Goal: Navigation & Orientation: Understand site structure

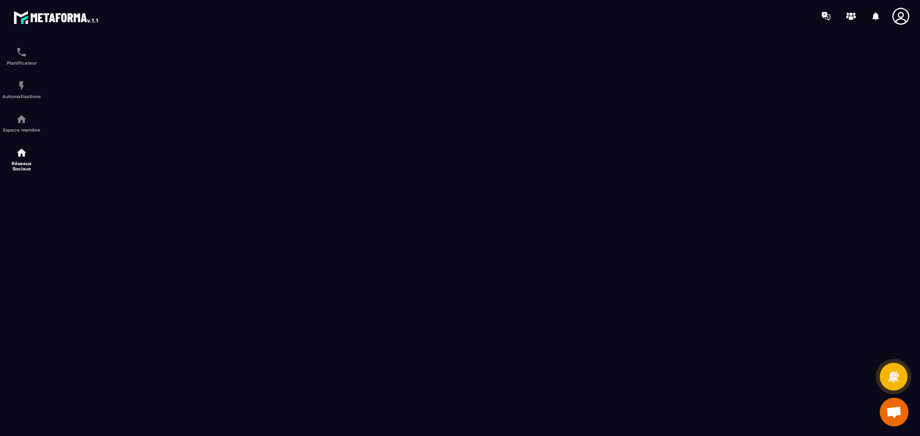
click at [908, 18] on icon at bounding box center [900, 16] width 17 height 17
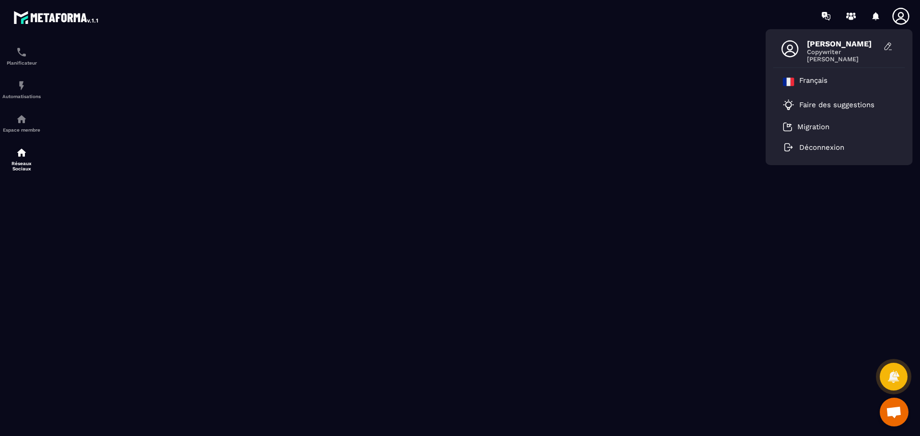
click at [908, 18] on icon at bounding box center [900, 16] width 17 height 17
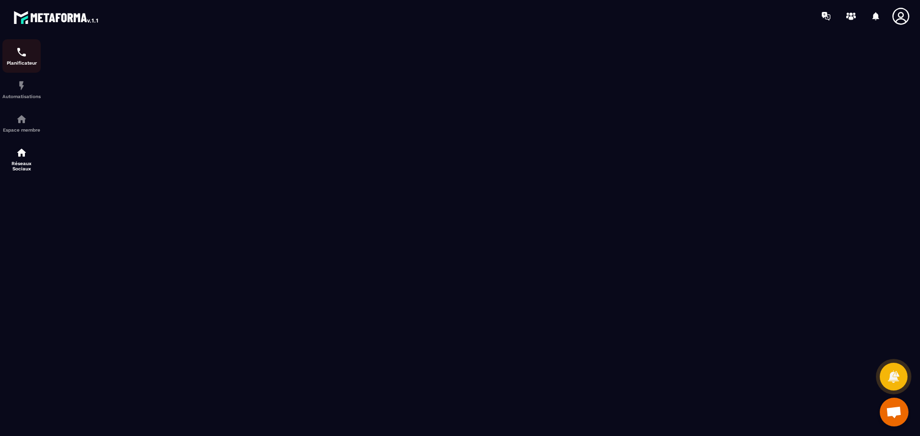
click at [16, 52] on img at bounding box center [21, 51] width 11 height 11
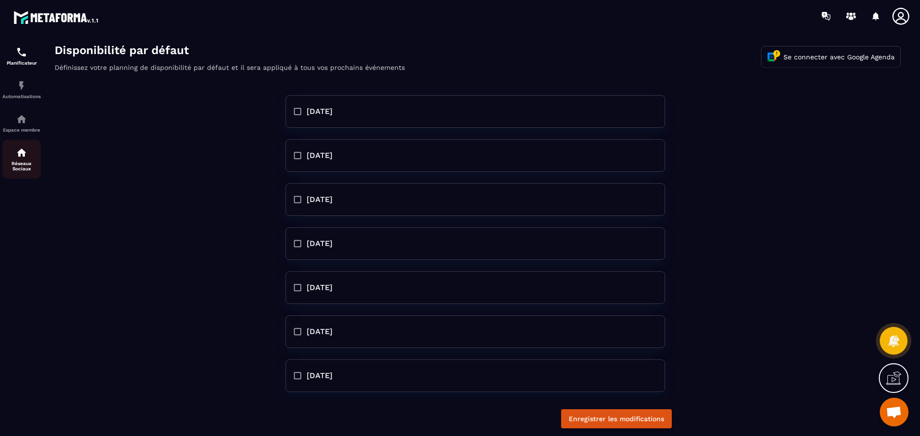
click at [21, 158] on img at bounding box center [21, 152] width 11 height 11
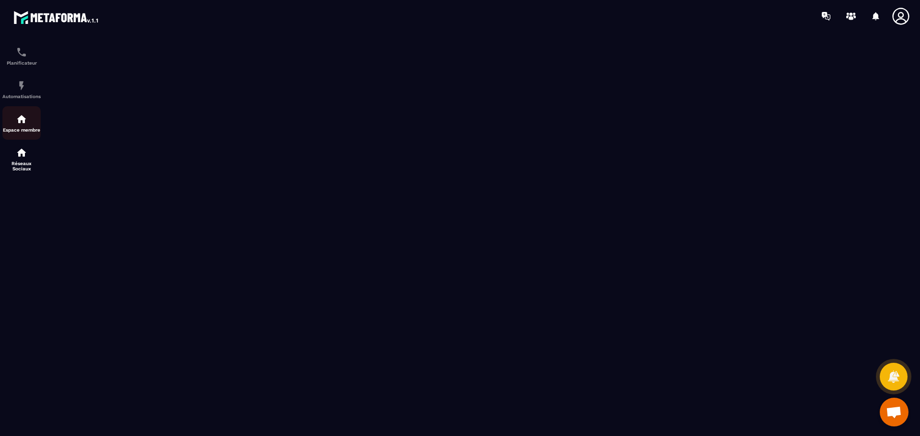
click at [23, 124] on img at bounding box center [21, 119] width 11 height 11
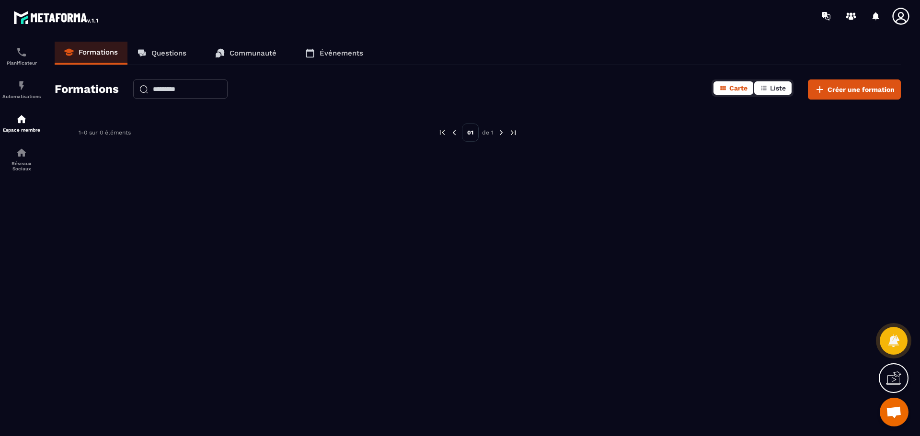
click at [766, 86] on icon "button" at bounding box center [764, 88] width 8 height 8
click at [737, 86] on span "Carte" at bounding box center [738, 88] width 18 height 8
click at [273, 55] on p "Communauté" at bounding box center [252, 53] width 47 height 9
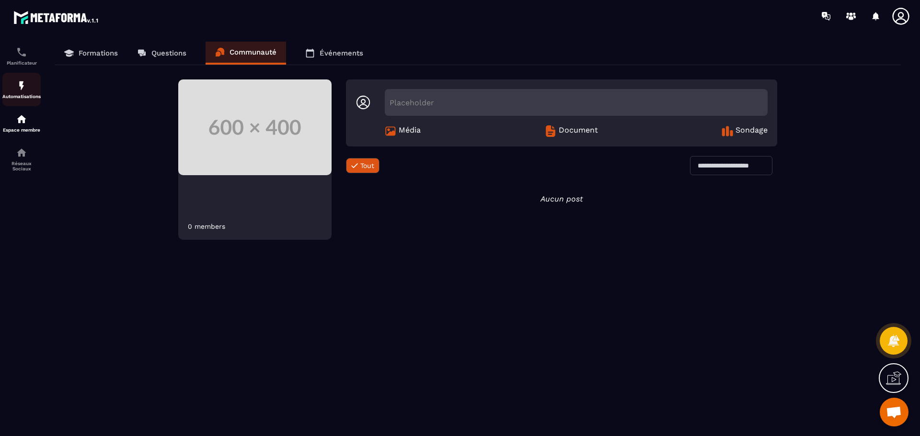
click at [23, 91] on img at bounding box center [21, 85] width 11 height 11
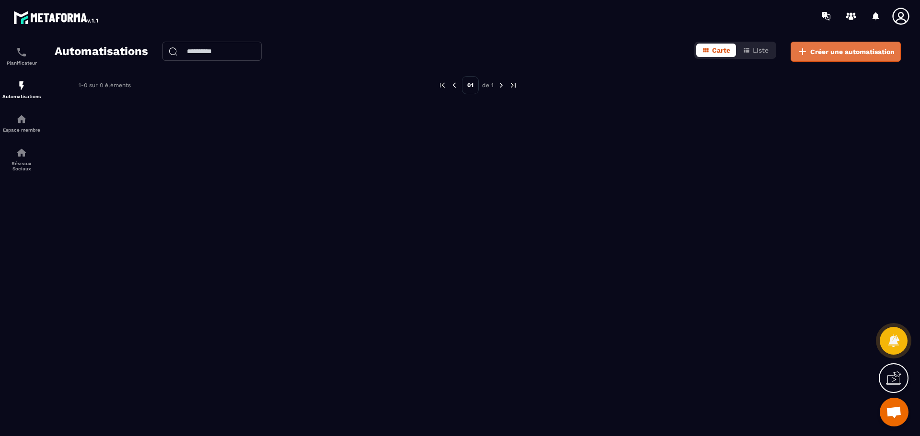
click at [821, 50] on span "Créer une automatisation" at bounding box center [852, 52] width 84 height 10
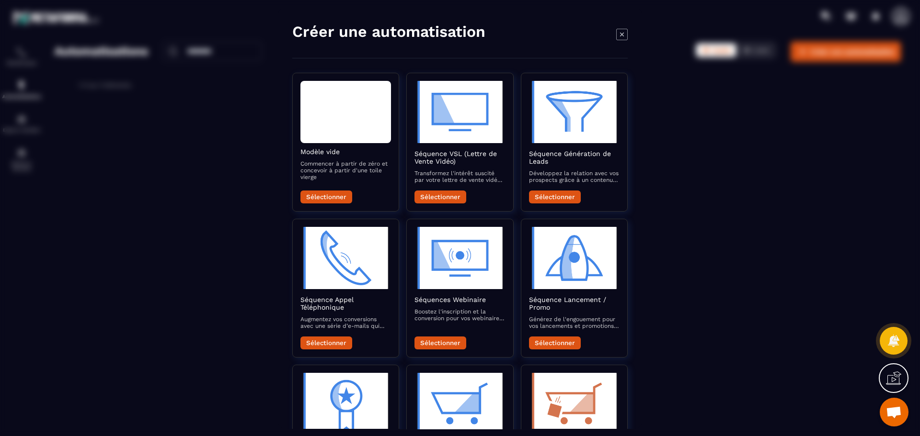
click at [617, 36] on icon "Modal window" at bounding box center [621, 33] width 11 height 11
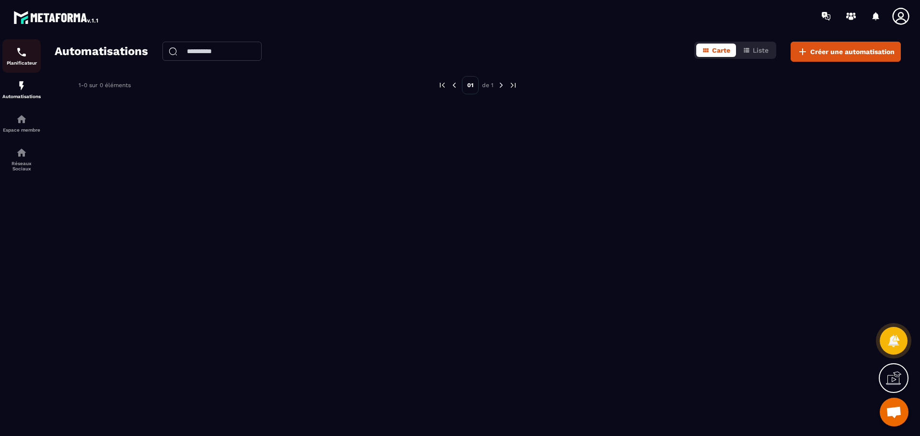
click at [18, 50] on img at bounding box center [21, 51] width 11 height 11
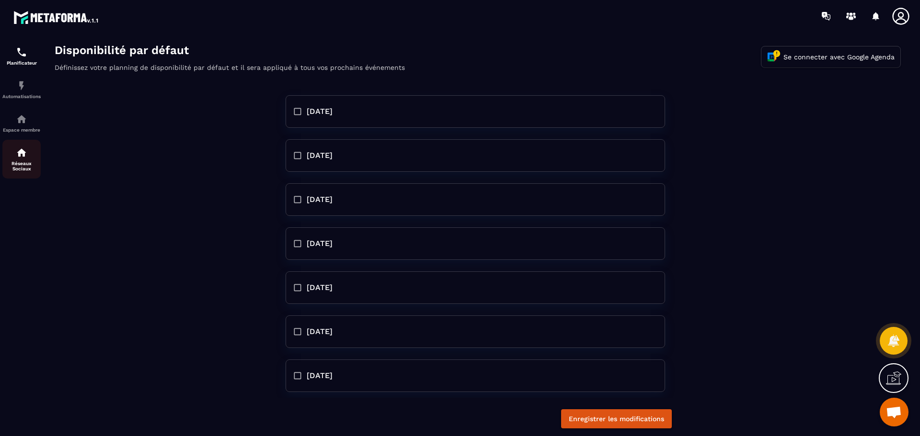
click at [14, 161] on p "Réseaux Sociaux" at bounding box center [21, 166] width 38 height 11
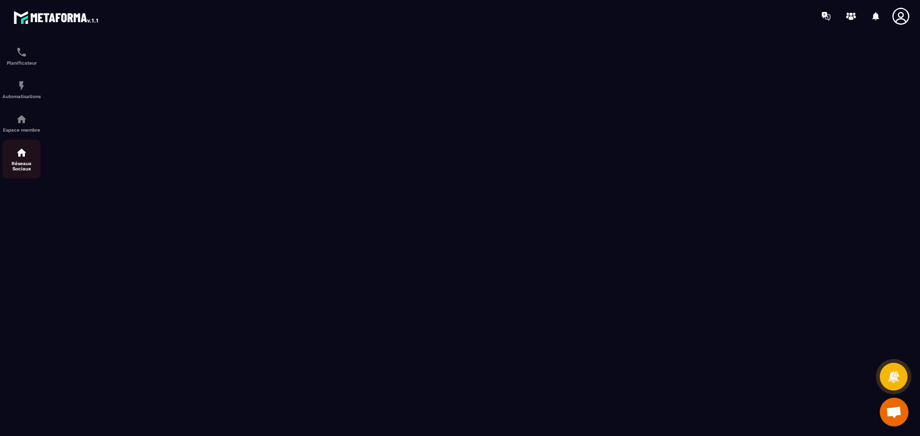
click at [27, 156] on img at bounding box center [21, 152] width 11 height 11
click at [23, 131] on p "Espace membre" at bounding box center [21, 129] width 38 height 5
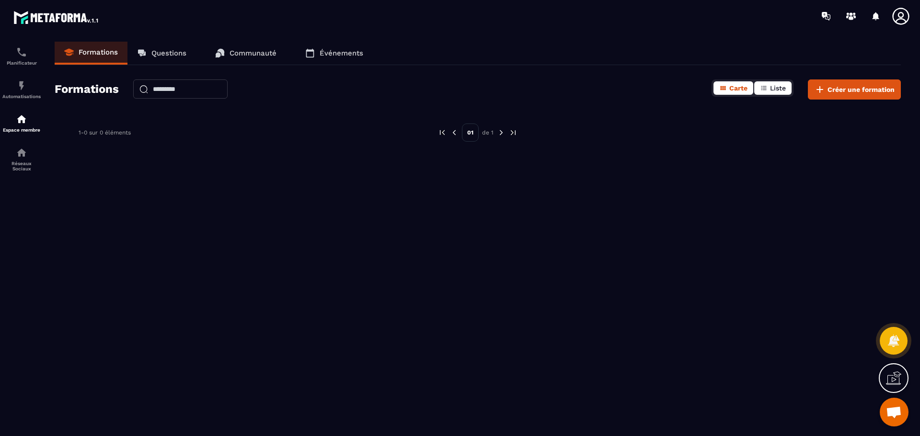
click at [767, 90] on icon "button" at bounding box center [764, 88] width 8 height 8
click at [740, 89] on span "Carte" at bounding box center [738, 88] width 18 height 8
click at [893, 83] on button "Créer une formation" at bounding box center [854, 90] width 93 height 20
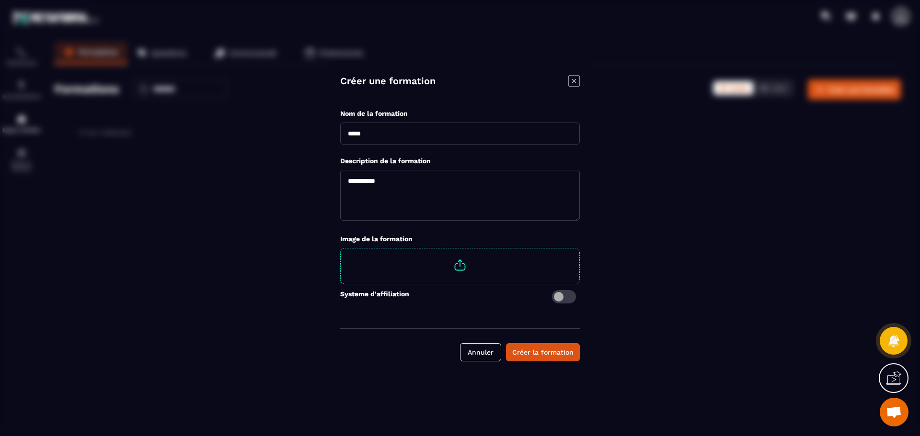
click at [577, 80] on icon "Modal window" at bounding box center [573, 80] width 11 height 11
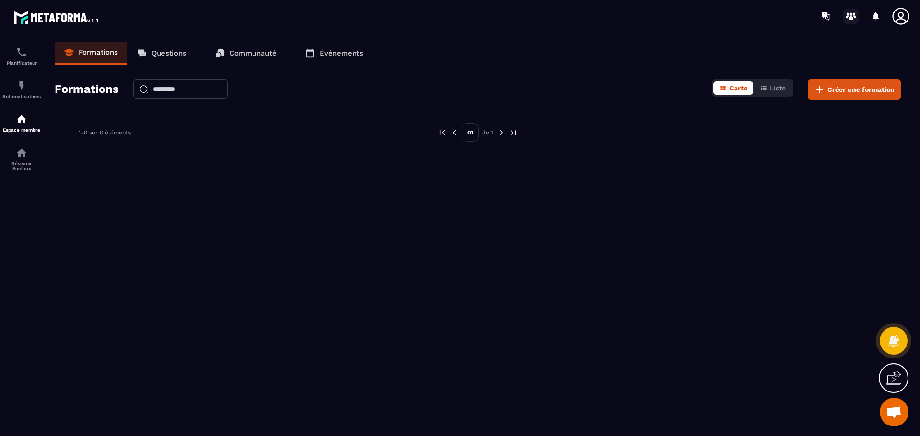
click at [851, 16] on icon at bounding box center [850, 16] width 15 height 15
click at [20, 159] on div "Réseaux Sociaux" at bounding box center [21, 159] width 38 height 24
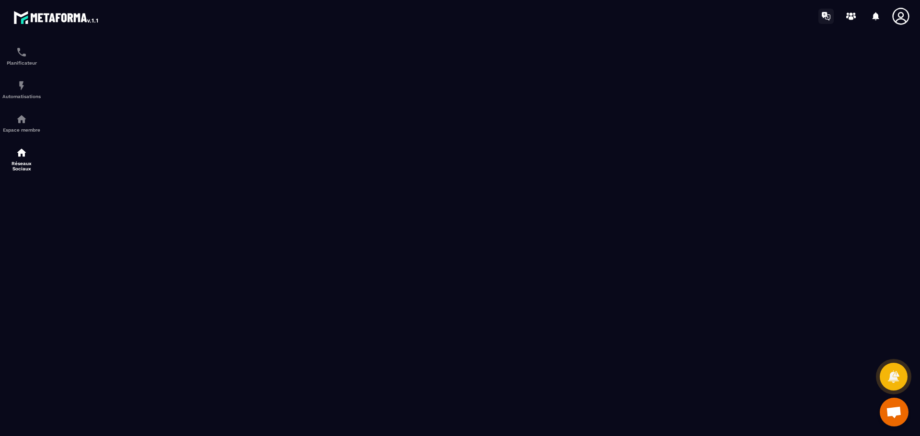
click at [829, 15] on icon at bounding box center [825, 16] width 15 height 15
click at [12, 88] on div "Automatisations" at bounding box center [21, 89] width 38 height 19
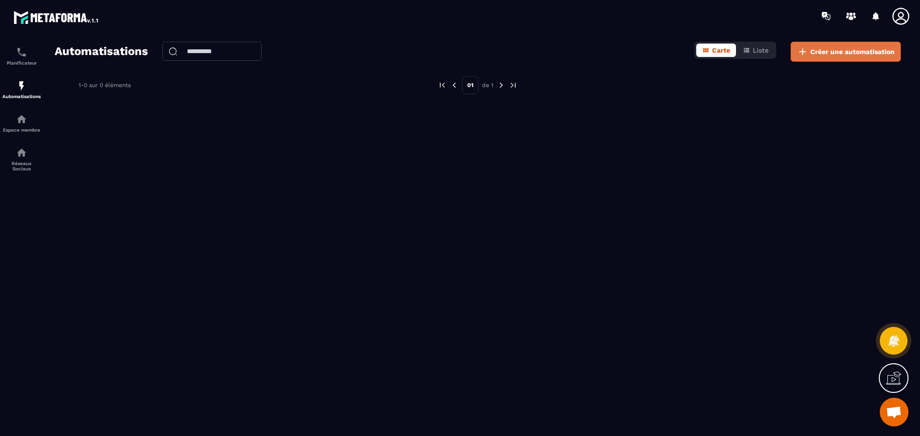
click at [810, 57] on button "Créer une automatisation" at bounding box center [845, 52] width 110 height 20
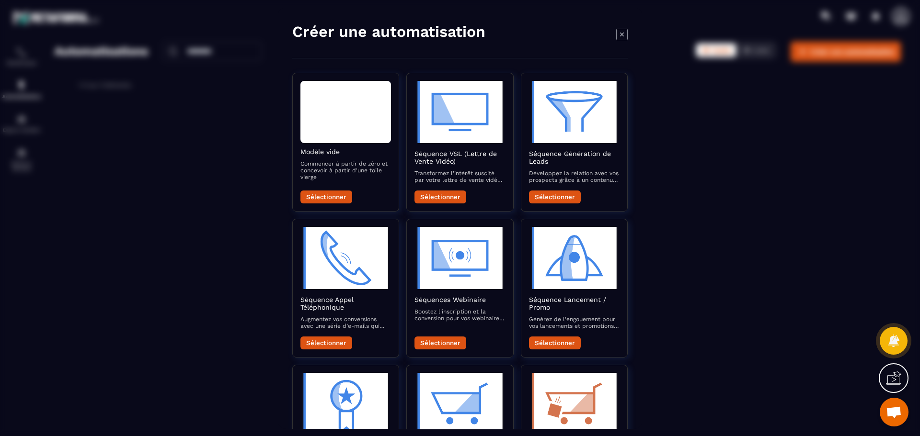
click at [620, 32] on icon "Modal window" at bounding box center [621, 33] width 11 height 11
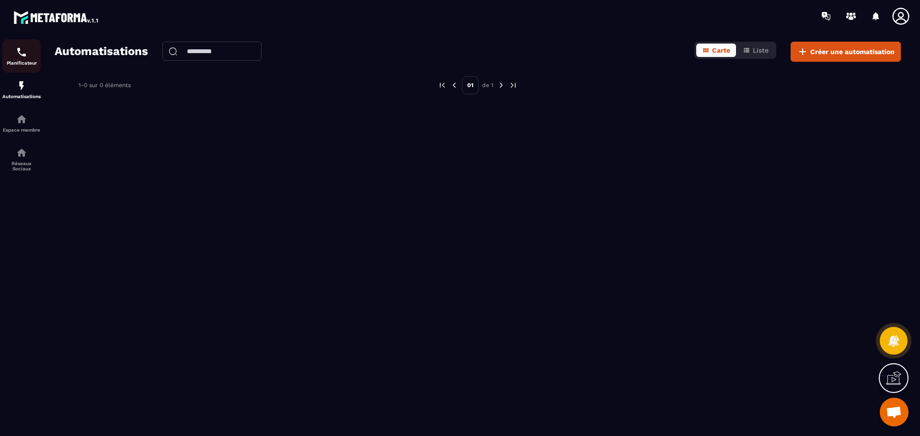
click at [32, 56] on div "Planificateur" at bounding box center [21, 55] width 38 height 19
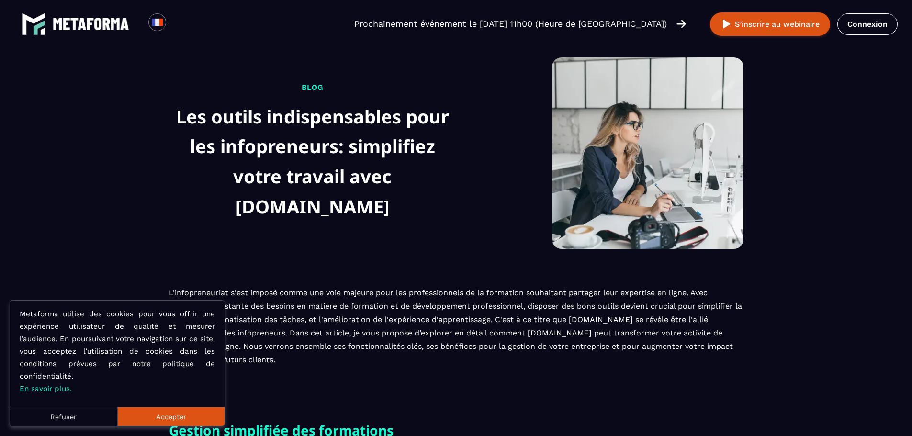
drag, startPoint x: 158, startPoint y: 418, endPoint x: 161, endPoint y: 413, distance: 5.5
click at [158, 418] on button "Accepter" at bounding box center [170, 416] width 107 height 19
